Goal: Task Accomplishment & Management: Manage account settings

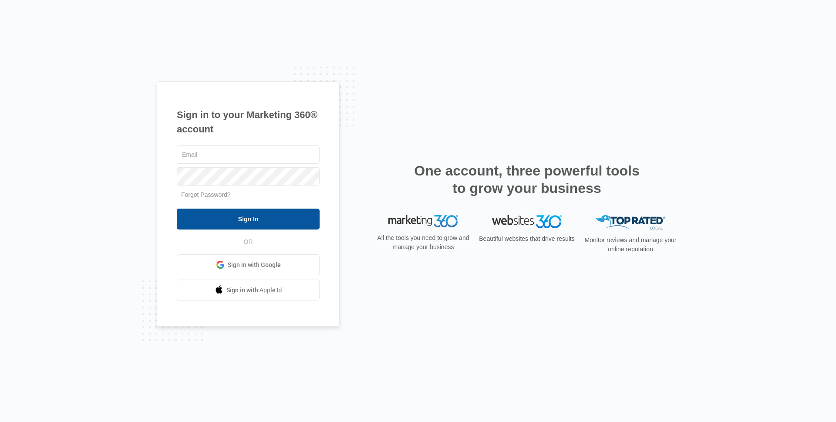
type input "[EMAIL_ADDRESS][DOMAIN_NAME]"
click at [236, 215] on input "Sign In" at bounding box center [248, 218] width 143 height 21
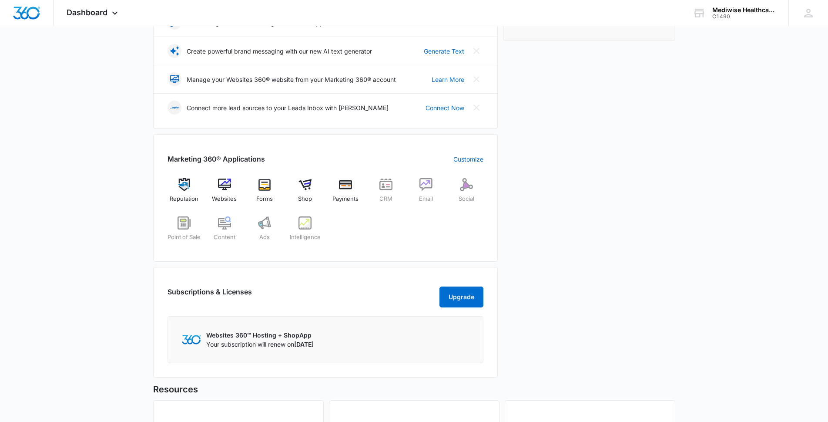
scroll to position [130, 0]
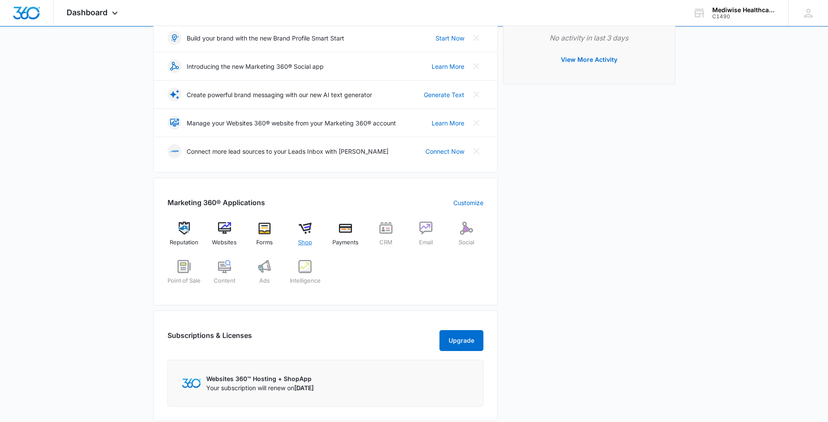
click at [308, 226] on img at bounding box center [305, 228] width 13 height 13
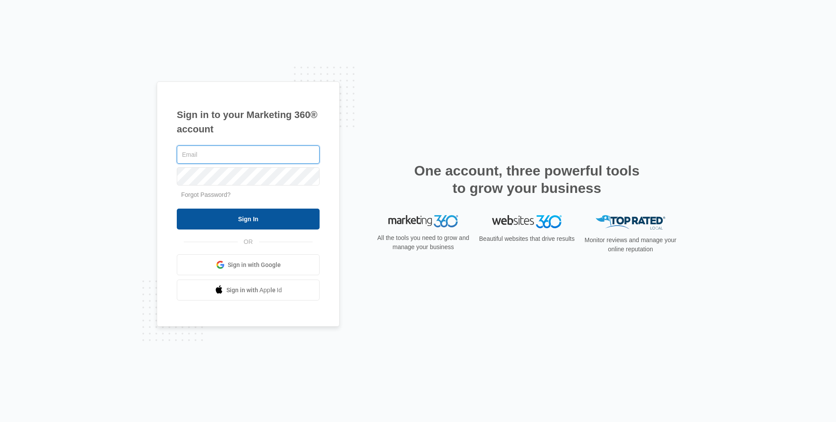
type input "edwardvaizberg@gmail.com"
click at [251, 218] on input "Sign In" at bounding box center [248, 218] width 143 height 21
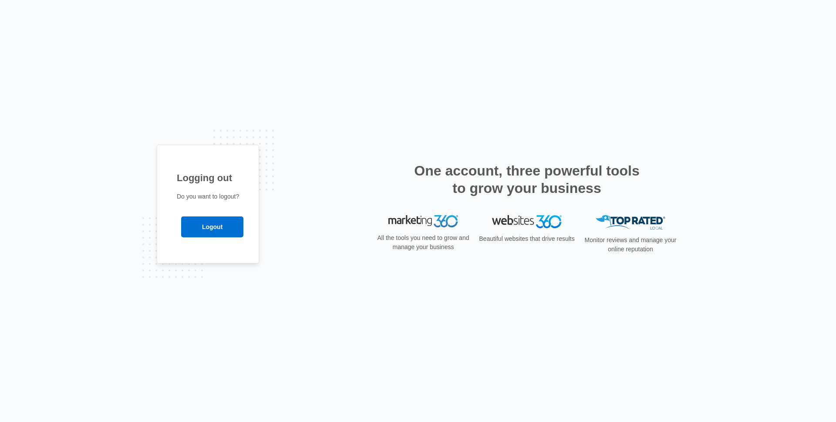
click at [694, 31] on div "Logging out Do you want to logout? Logout" at bounding box center [418, 211] width 836 height 422
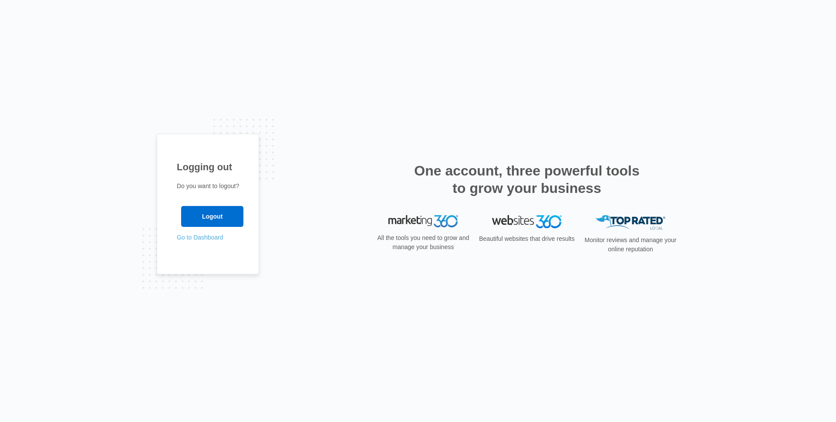
click at [200, 237] on link "Go to Dashboard" at bounding box center [200, 237] width 47 height 7
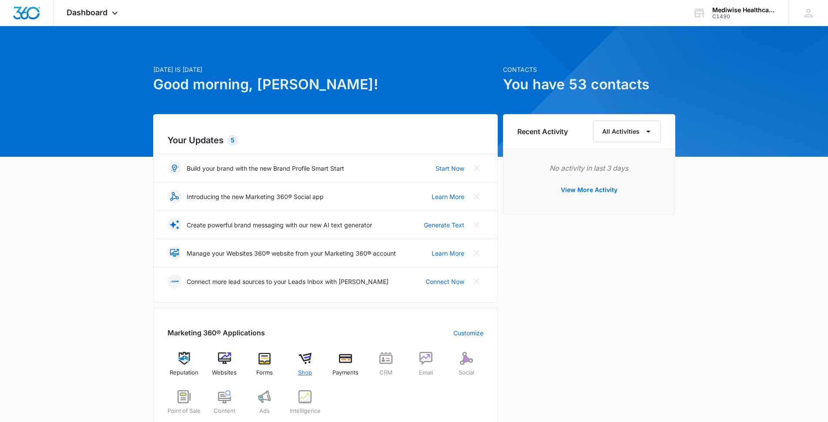
click at [308, 358] on img at bounding box center [305, 358] width 13 height 13
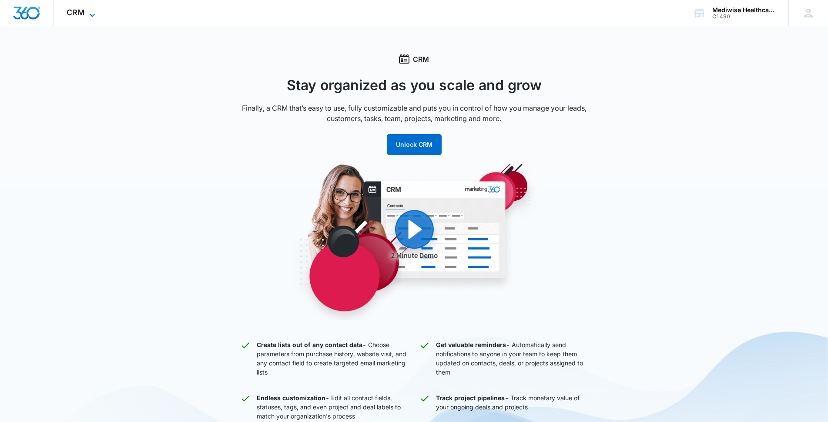
click at [90, 11] on icon at bounding box center [92, 15] width 10 height 10
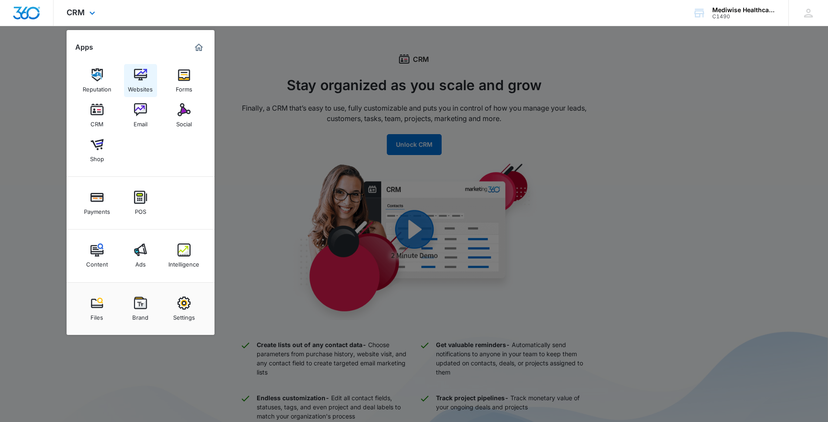
click at [142, 78] on img at bounding box center [140, 74] width 13 height 13
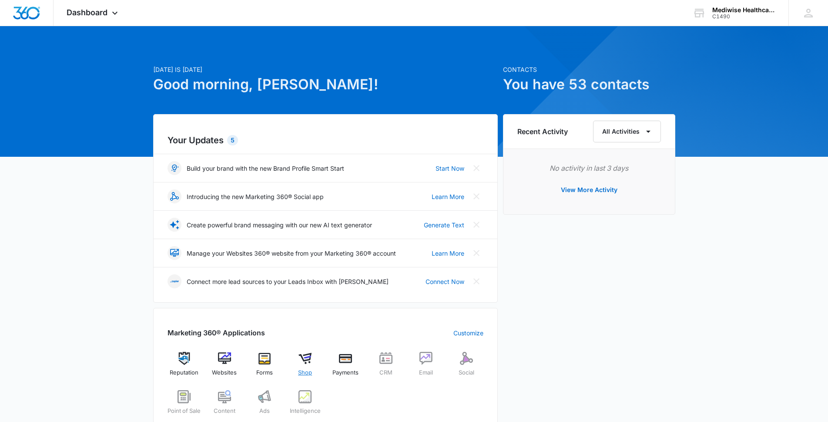
click at [303, 358] on img at bounding box center [305, 358] width 13 height 13
click at [79, 12] on span "Dashboard" at bounding box center [87, 12] width 41 height 9
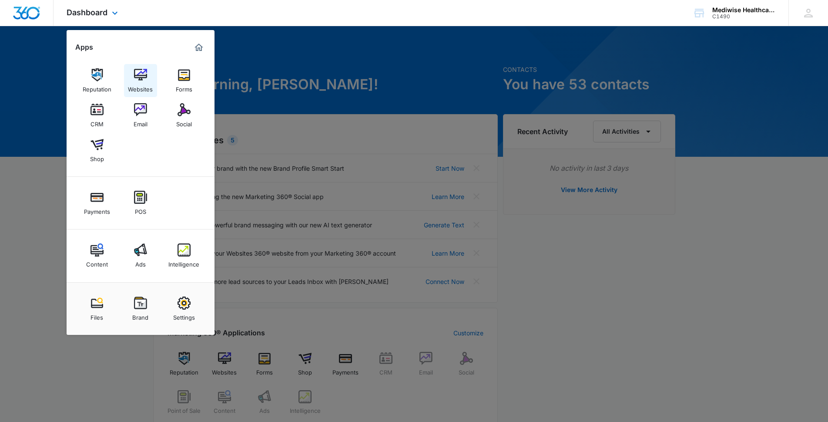
click at [135, 78] on img at bounding box center [140, 74] width 13 height 13
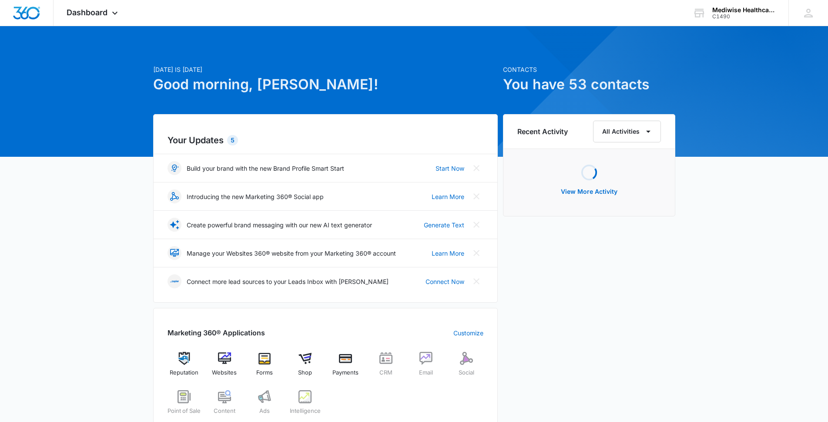
scroll to position [87, 0]
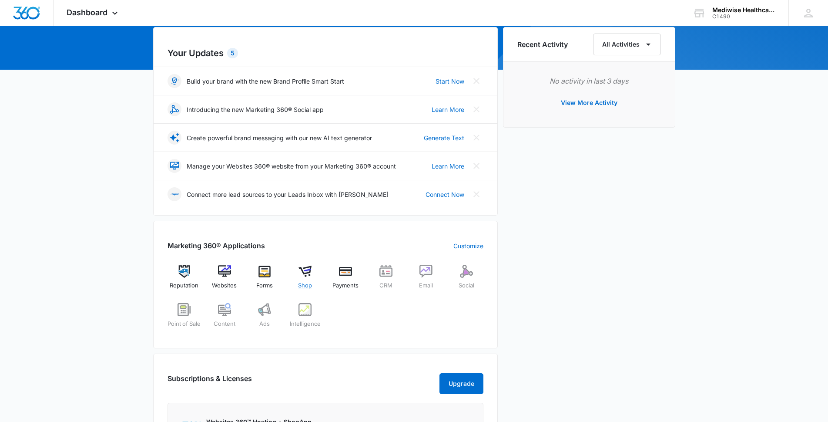
click at [308, 272] on img at bounding box center [305, 271] width 13 height 13
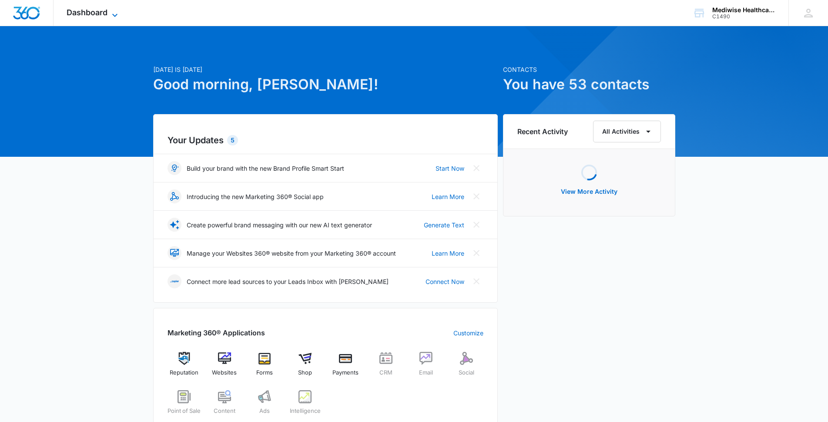
click at [96, 8] on span "Dashboard" at bounding box center [87, 12] width 41 height 9
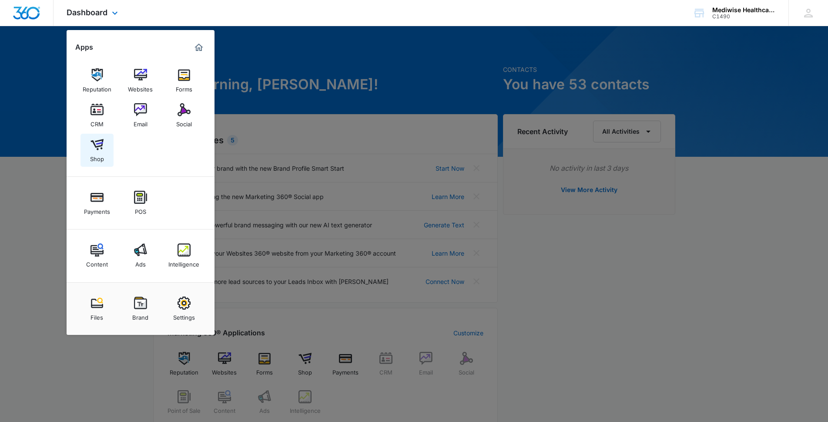
click at [94, 147] on img at bounding box center [97, 144] width 13 height 13
